Goal: Go to known website: Access a specific website the user already knows

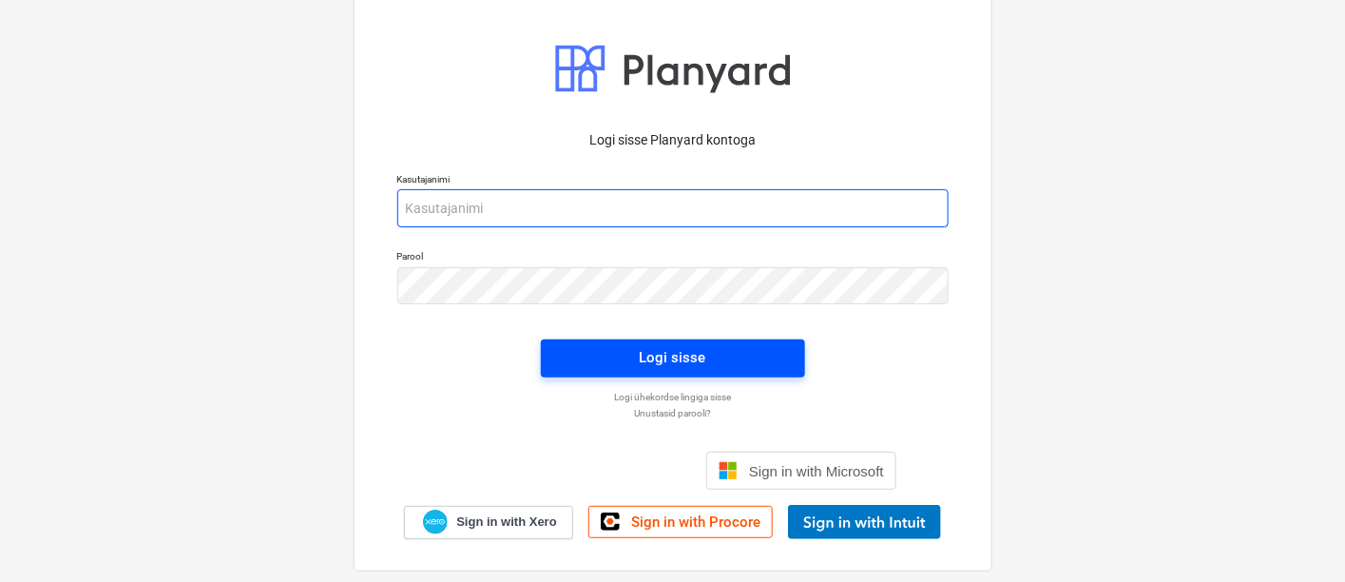
type input "[EMAIL_ADDRESS][DOMAIN_NAME]"
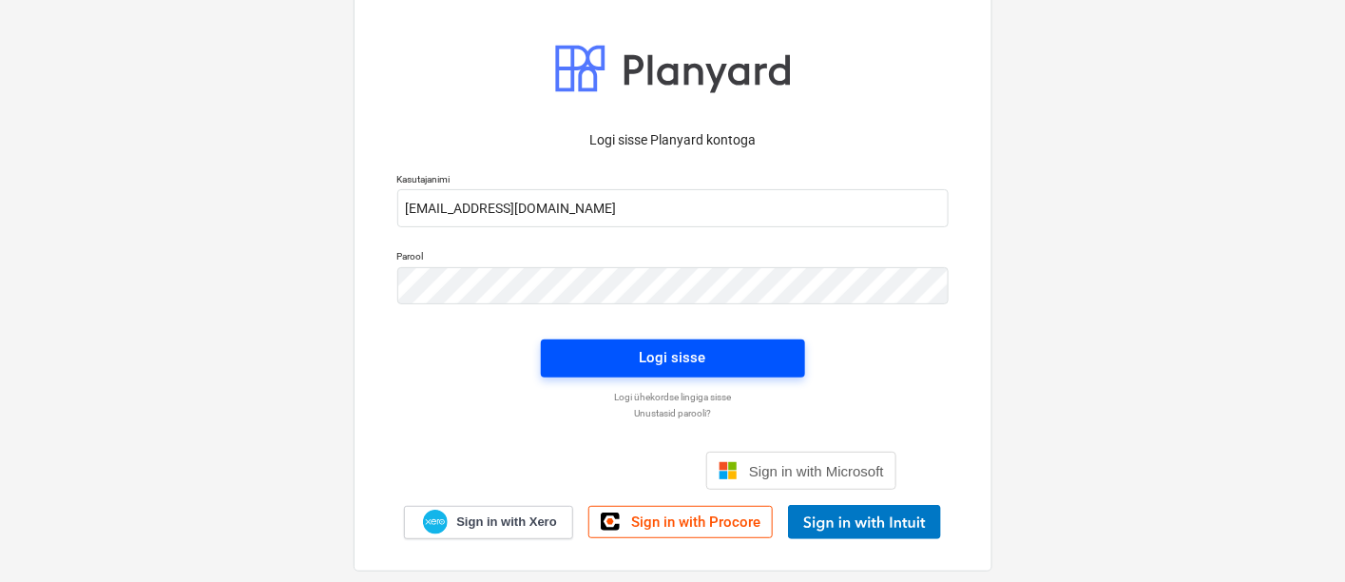
click at [725, 359] on span "Logi sisse" at bounding box center [673, 357] width 219 height 25
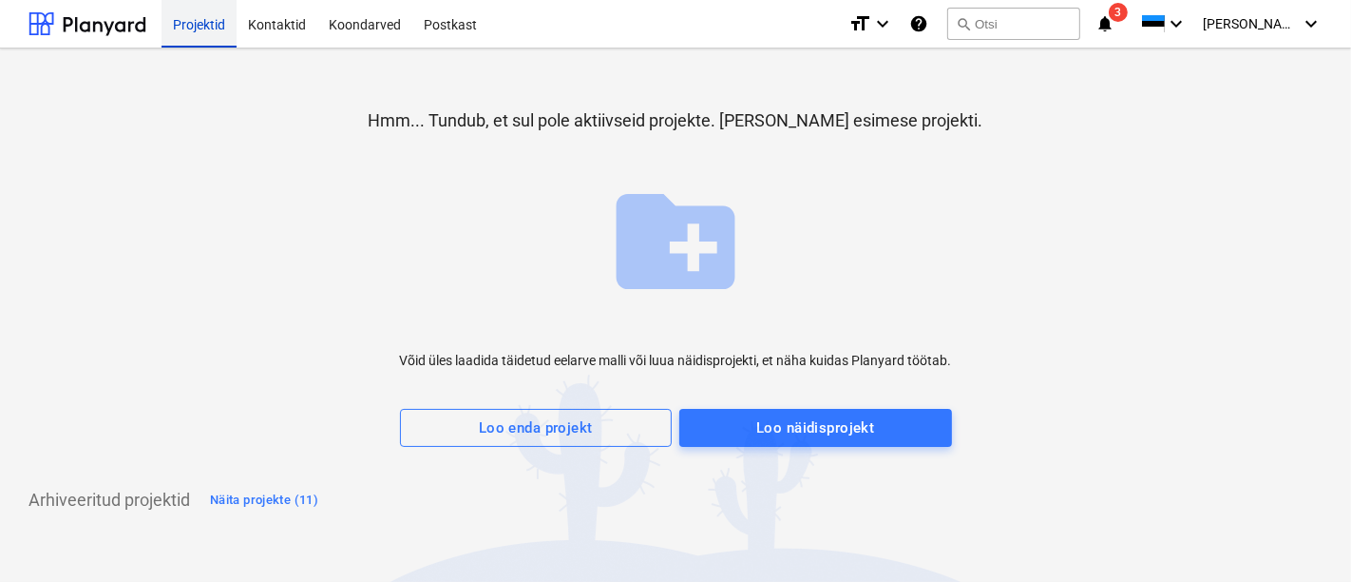
click at [195, 21] on div "Projektid" at bounding box center [199, 23] width 75 height 48
click at [112, 18] on div at bounding box center [88, 24] width 118 height 48
click at [190, 25] on div "Projektid" at bounding box center [199, 23] width 75 height 48
